Goal: Information Seeking & Learning: Learn about a topic

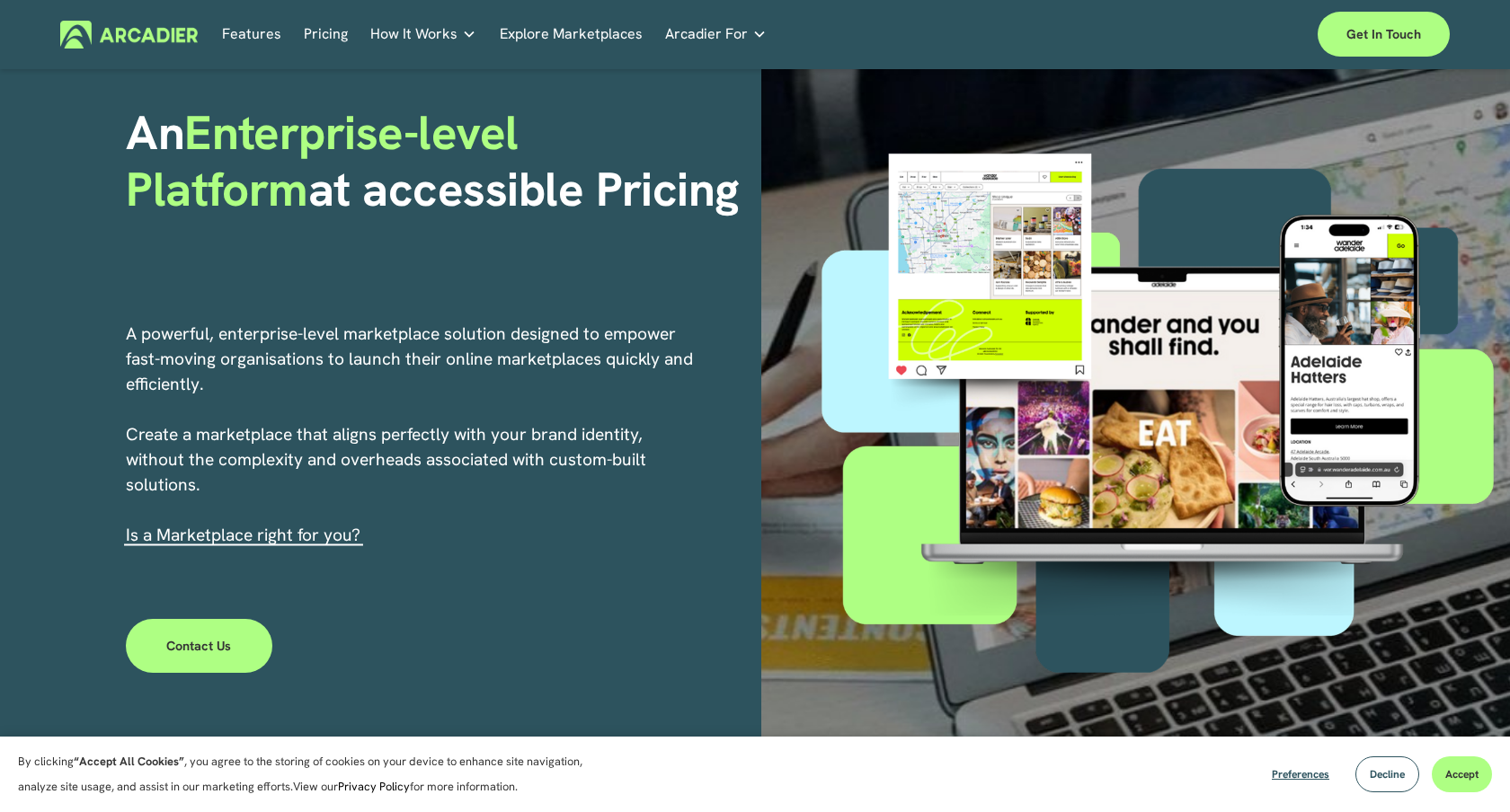
scroll to position [254, 0]
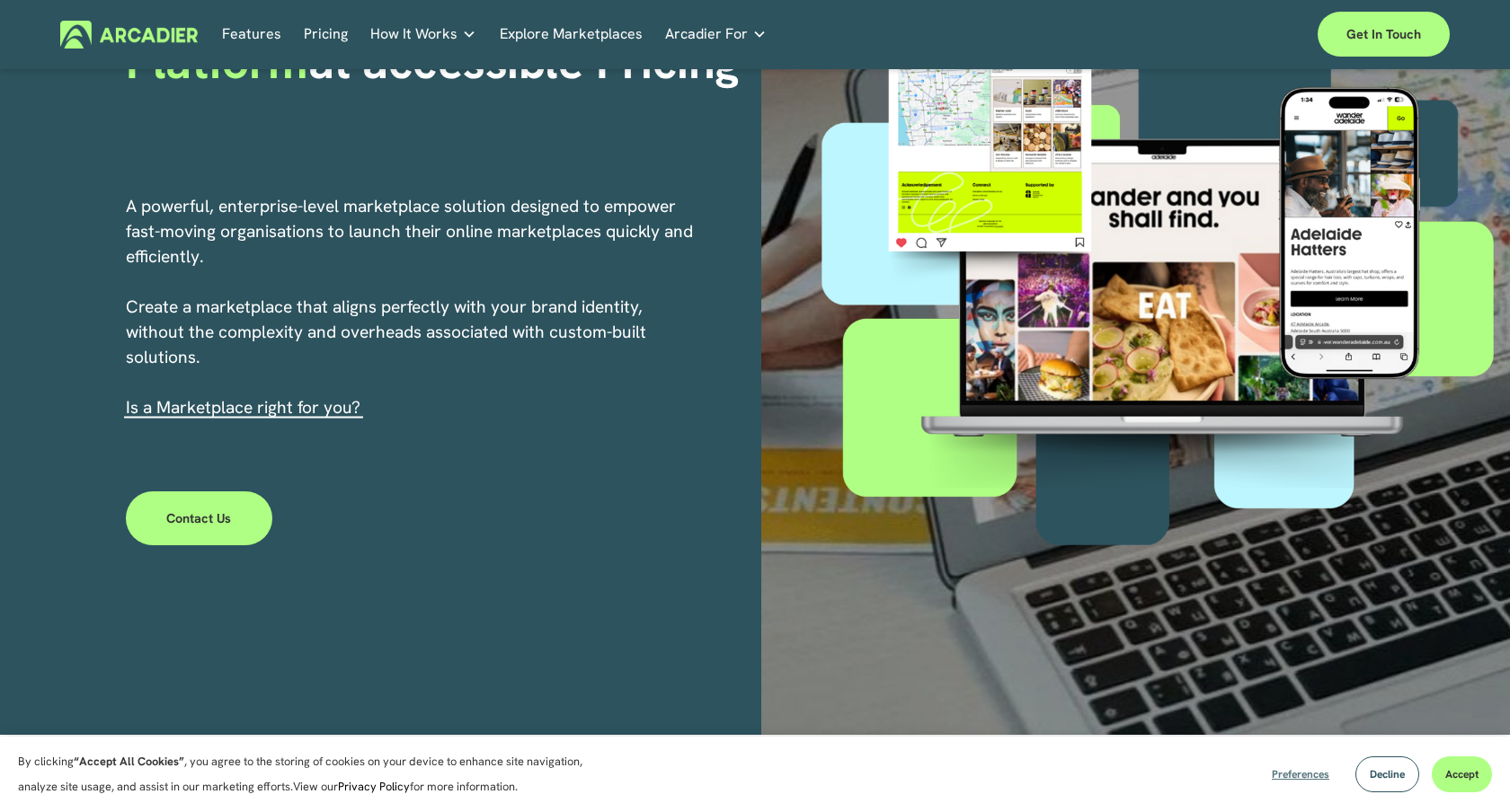
drag, startPoint x: 1397, startPoint y: 776, endPoint x: 1307, endPoint y: 766, distance: 90.6
click at [1307, 766] on div "Preferences Decline Accept" at bounding box center [1375, 774] width 233 height 36
click at [1389, 778] on span "Decline" at bounding box center [1387, 773] width 35 height 14
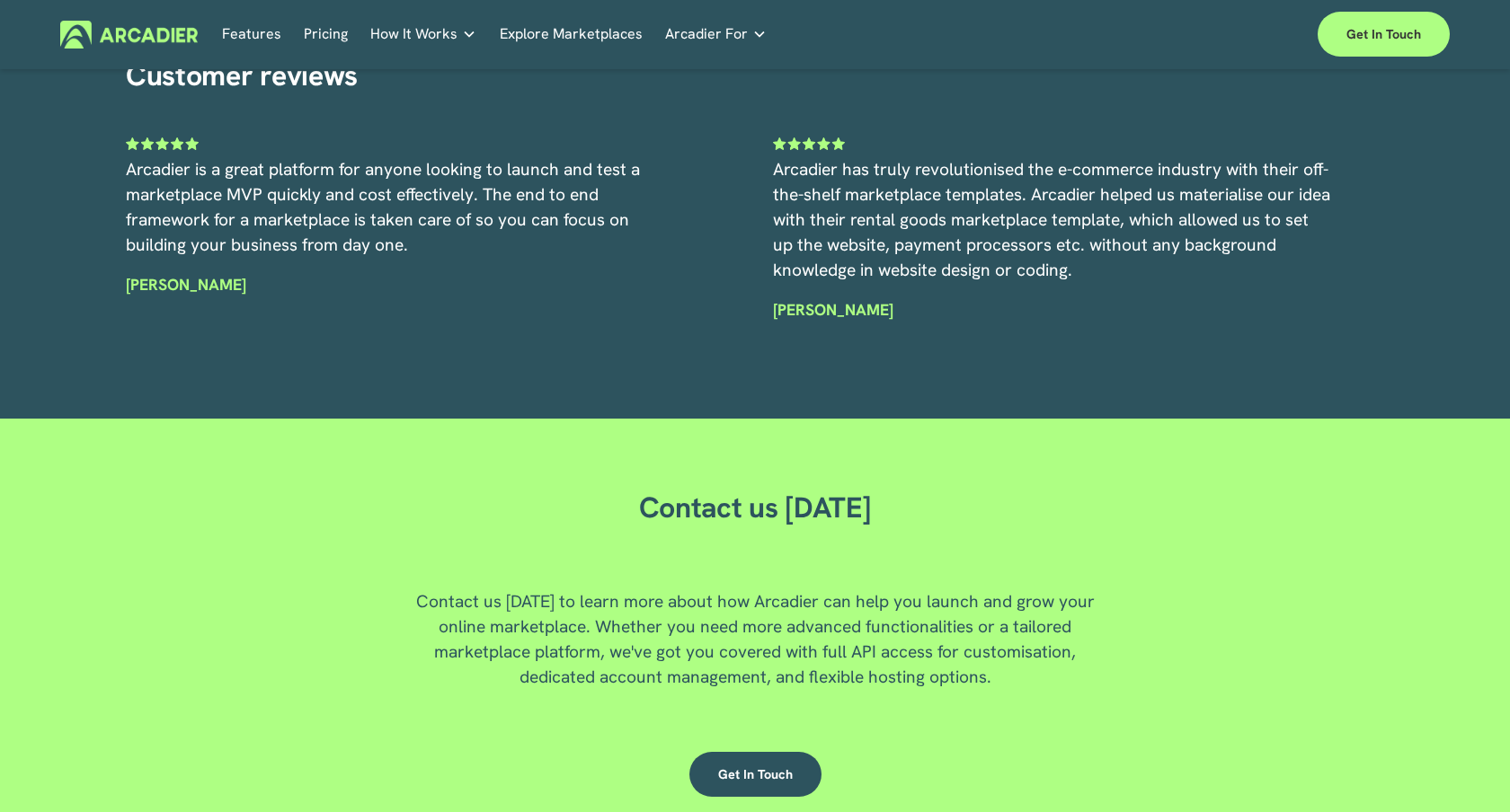
scroll to position [4762, 0]
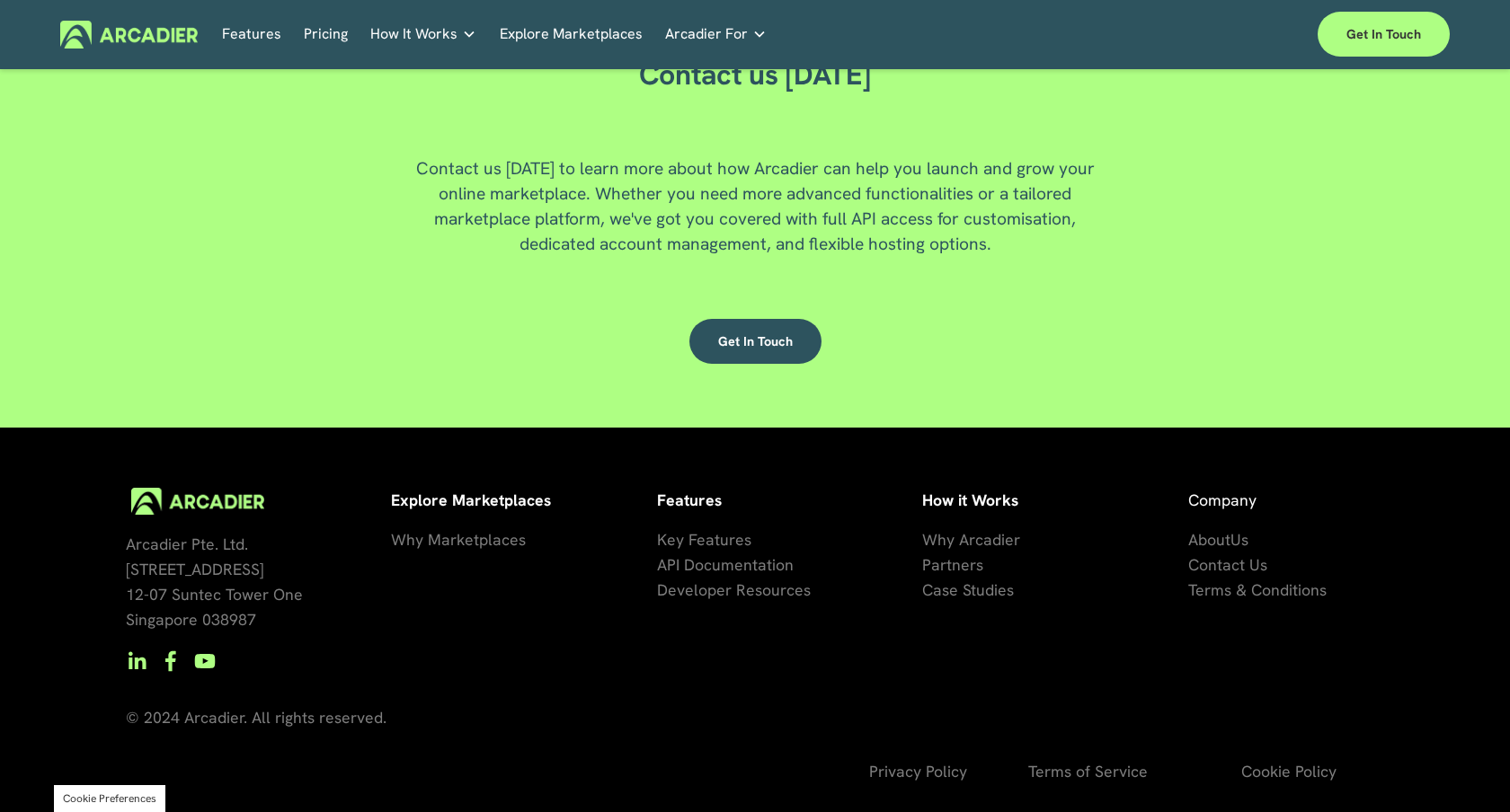
click at [747, 593] on span "Developer Resources" at bounding box center [733, 590] width 153 height 21
click at [1077, 679] on div "Arcadier Pte. Ltd. 7 Temasek Boulevard 12-07 Suntec Tower One Singapore 038987 …" at bounding box center [755, 649] width 1510 height 325
click at [0, 0] on link "Auto Parts We streamline and improve operations through our Auto Parts market p…" at bounding box center [0, 0] width 0 height 0
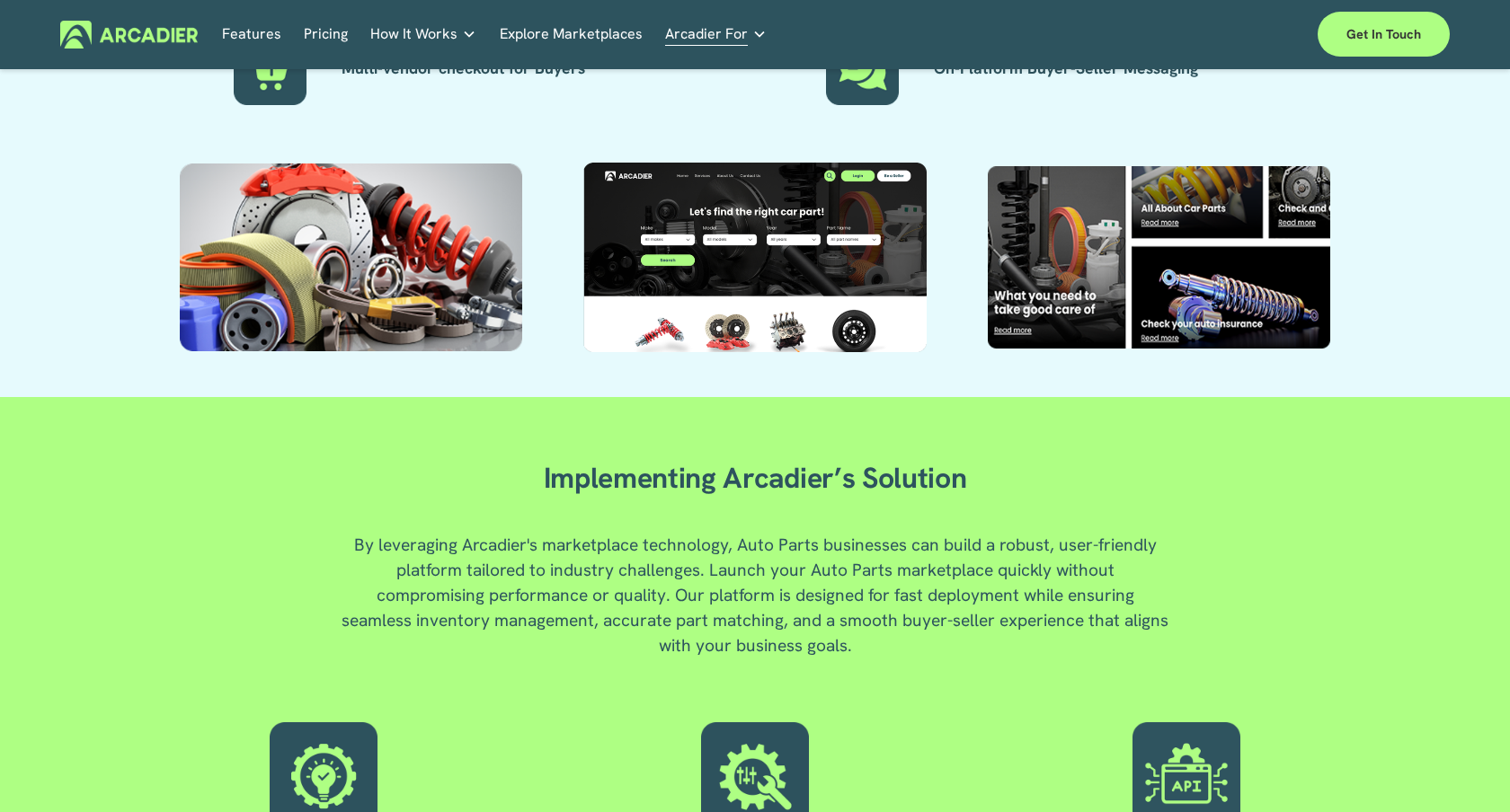
scroll to position [2008, 0]
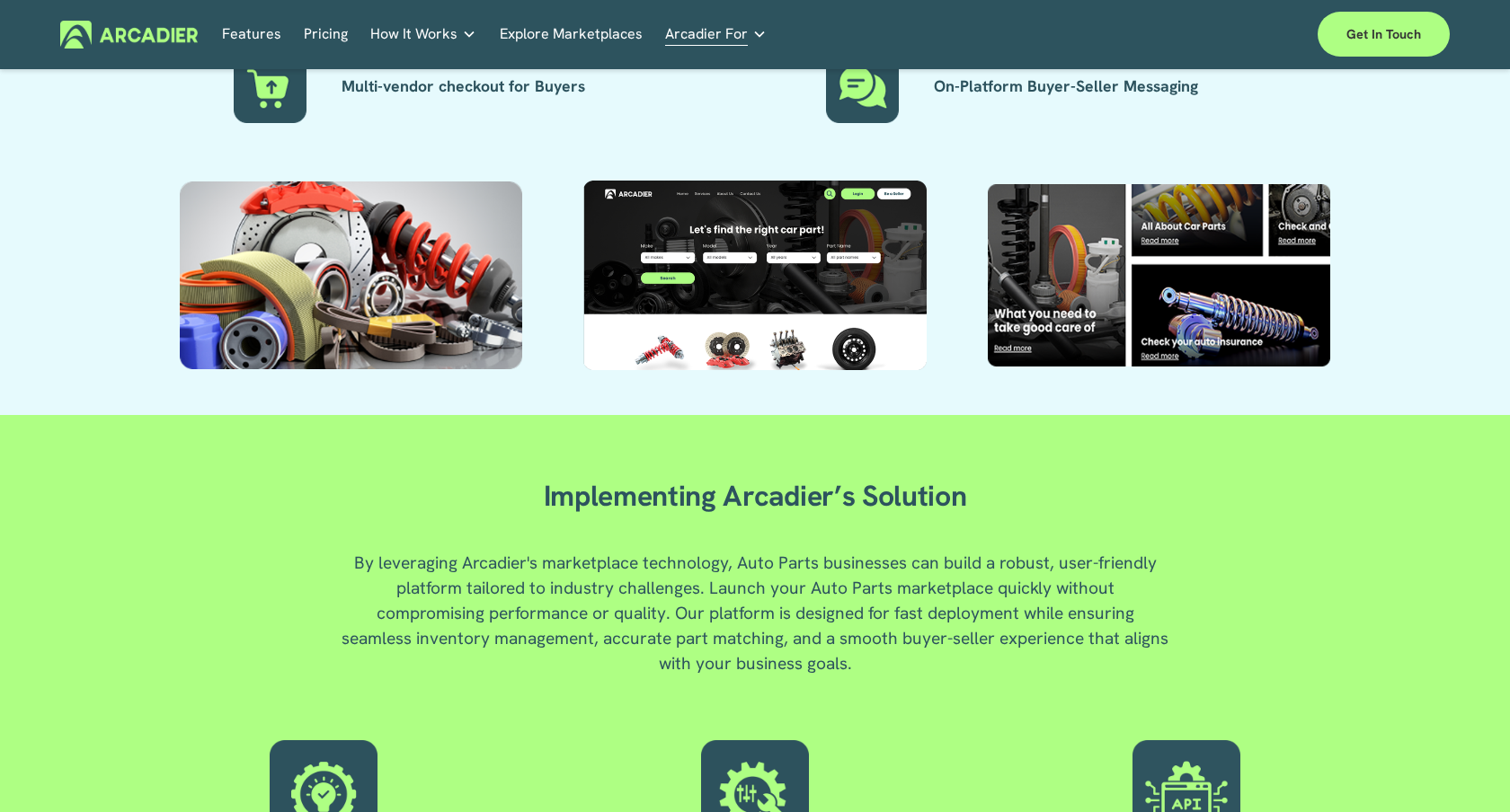
click at [1417, 144] on div "Why Arcadier is the smart solution for Auto Parts Listing Creation & Stock Avai…" at bounding box center [755, 45] width 1510 height 648
